Goal: Transaction & Acquisition: Purchase product/service

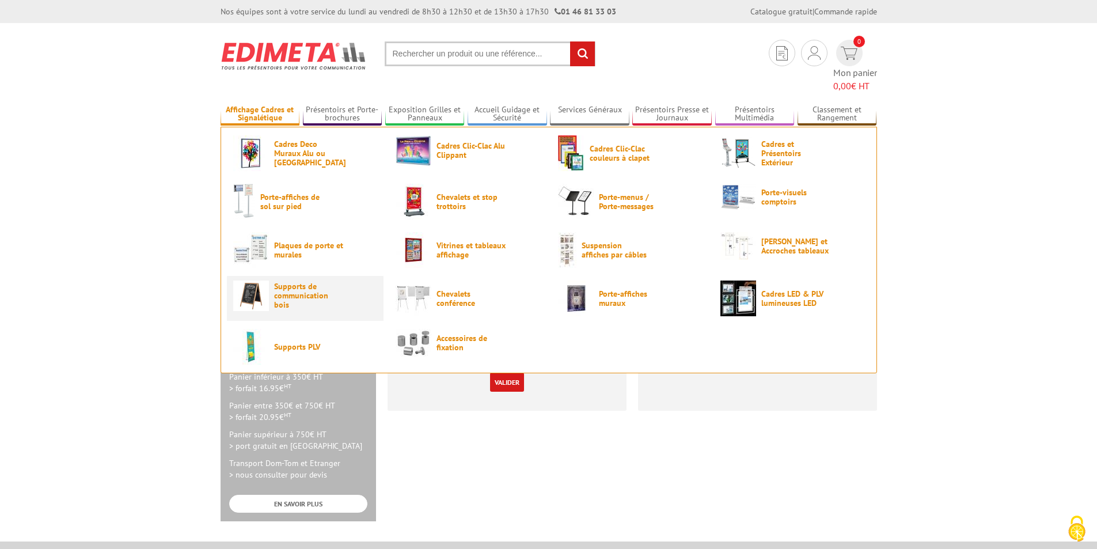
type input "[EMAIL_ADDRESS][DOMAIN_NAME]"
click at [271, 280] on link "Supports de communication bois" at bounding box center [305, 295] width 144 height 31
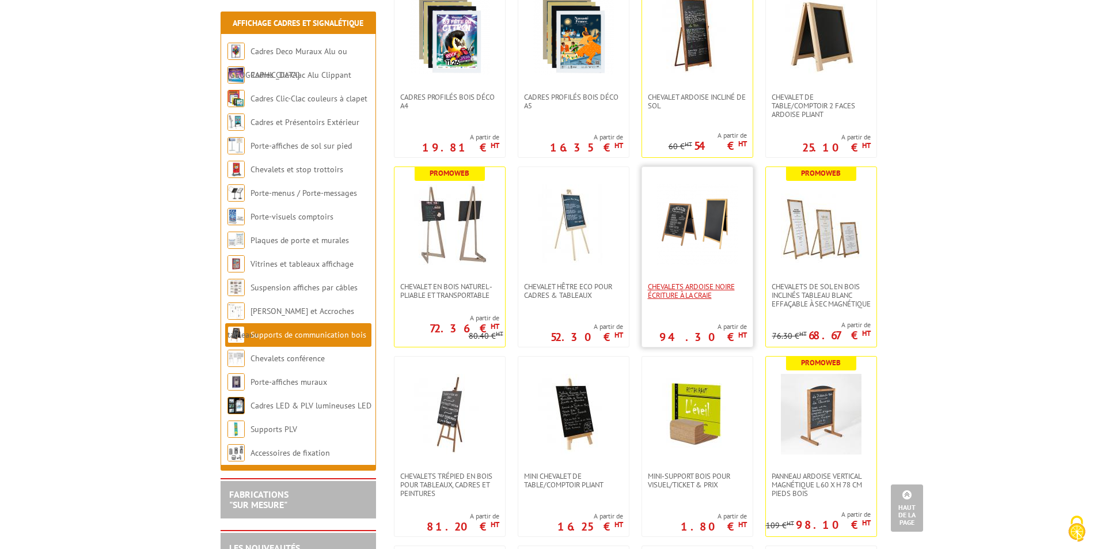
scroll to position [864, 0]
click at [701, 228] on img at bounding box center [697, 225] width 81 height 81
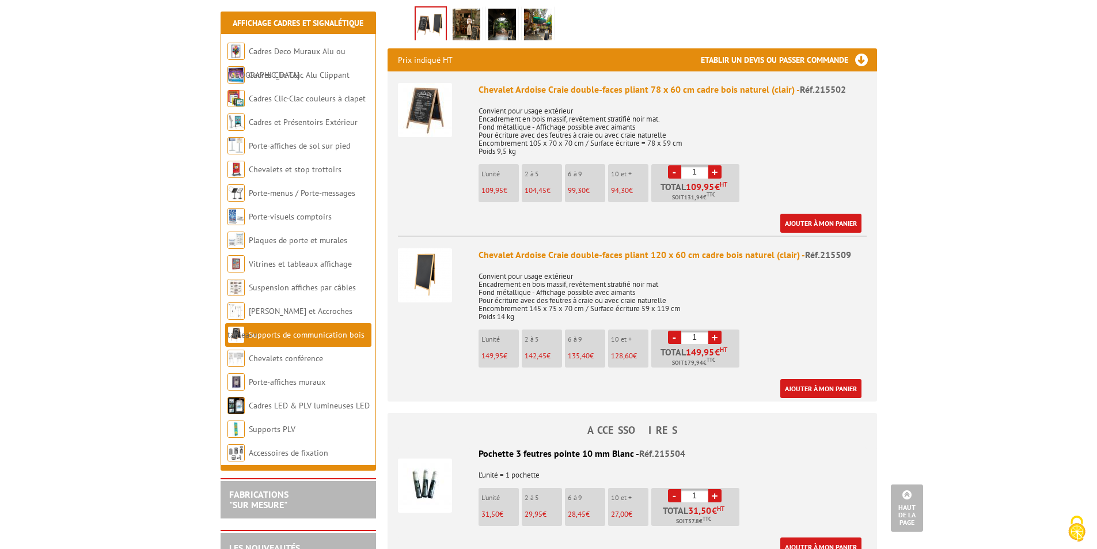
scroll to position [403, 0]
